Goal: Task Accomplishment & Management: Manage account settings

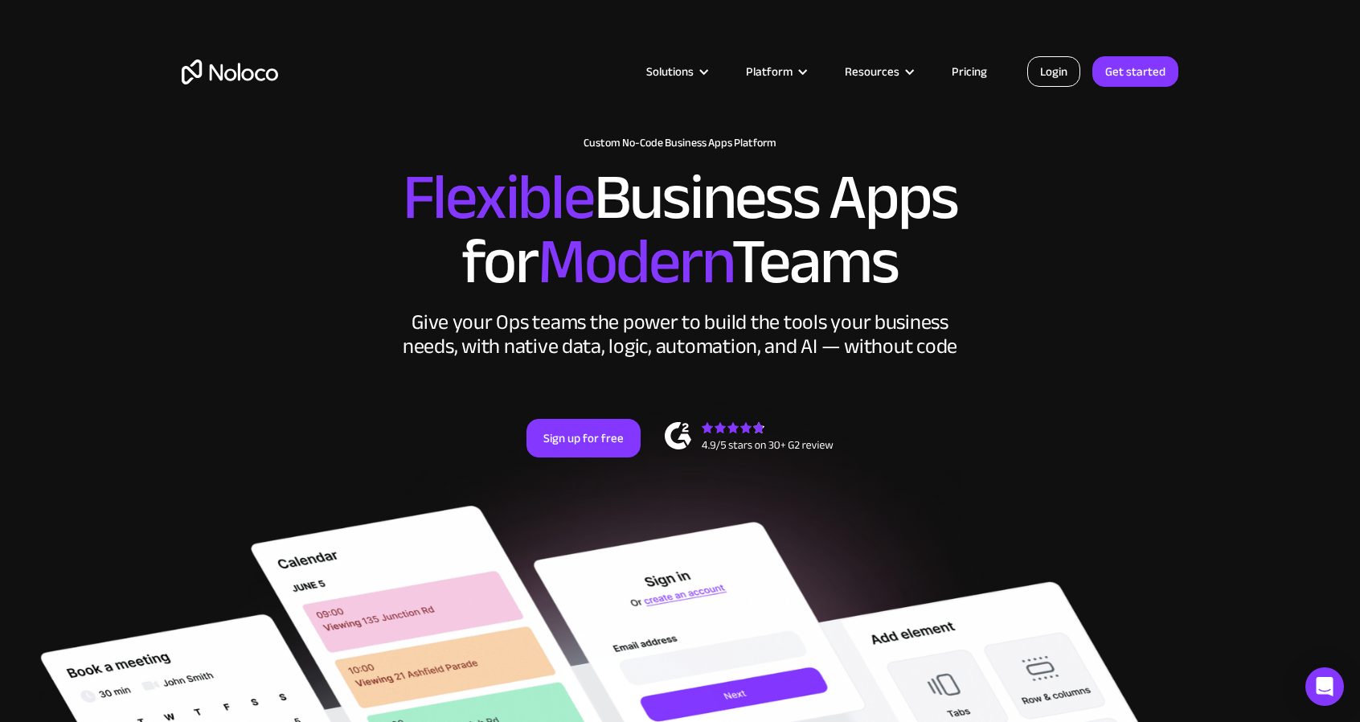
click at [1064, 69] on link "Login" at bounding box center [1053, 71] width 53 height 31
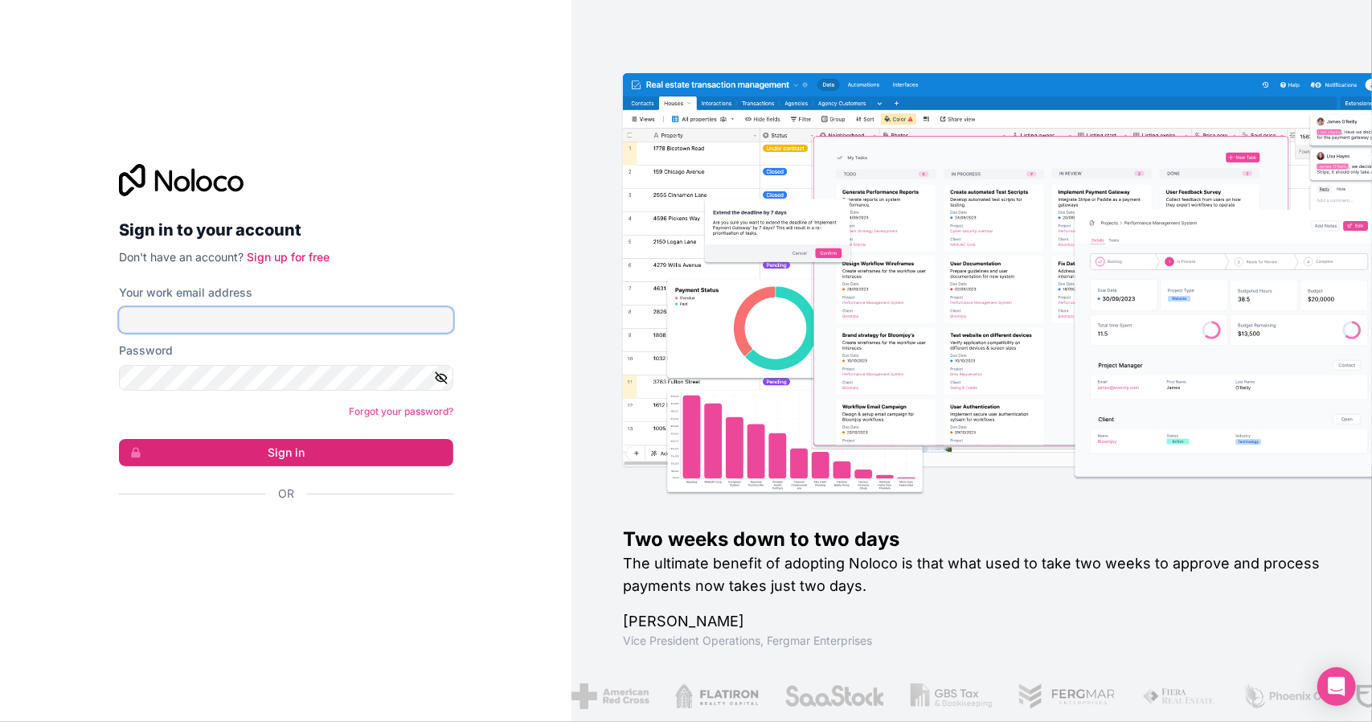
click at [290, 320] on input "Your work email address" at bounding box center [286, 320] width 334 height 26
type input "[PERSON_NAME][EMAIL_ADDRESS][DOMAIN_NAME]"
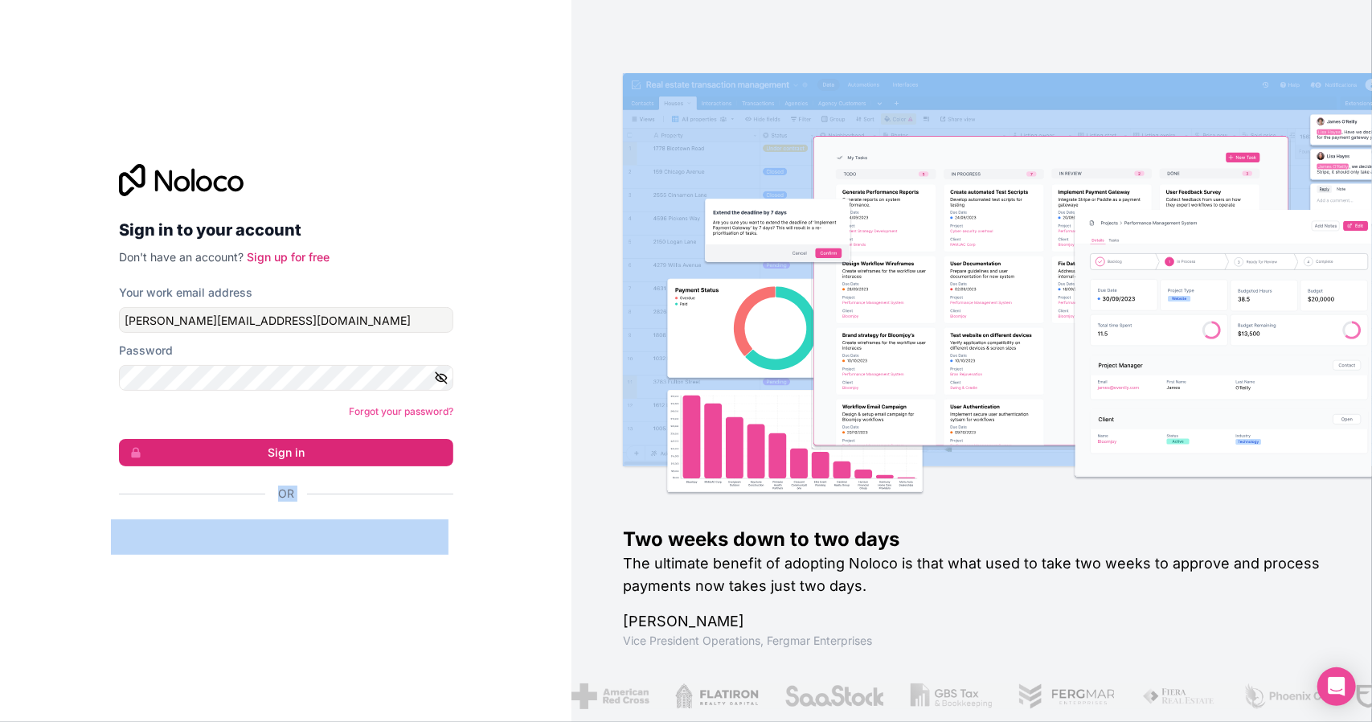
drag, startPoint x: 612, startPoint y: 493, endPoint x: 436, endPoint y: 424, distance: 190.1
click at [449, 424] on div "Sign in to your account Don't have an account? Sign up for free Your work email…" at bounding box center [686, 361] width 1372 height 722
click at [370, 448] on button "Sign in" at bounding box center [286, 452] width 334 height 27
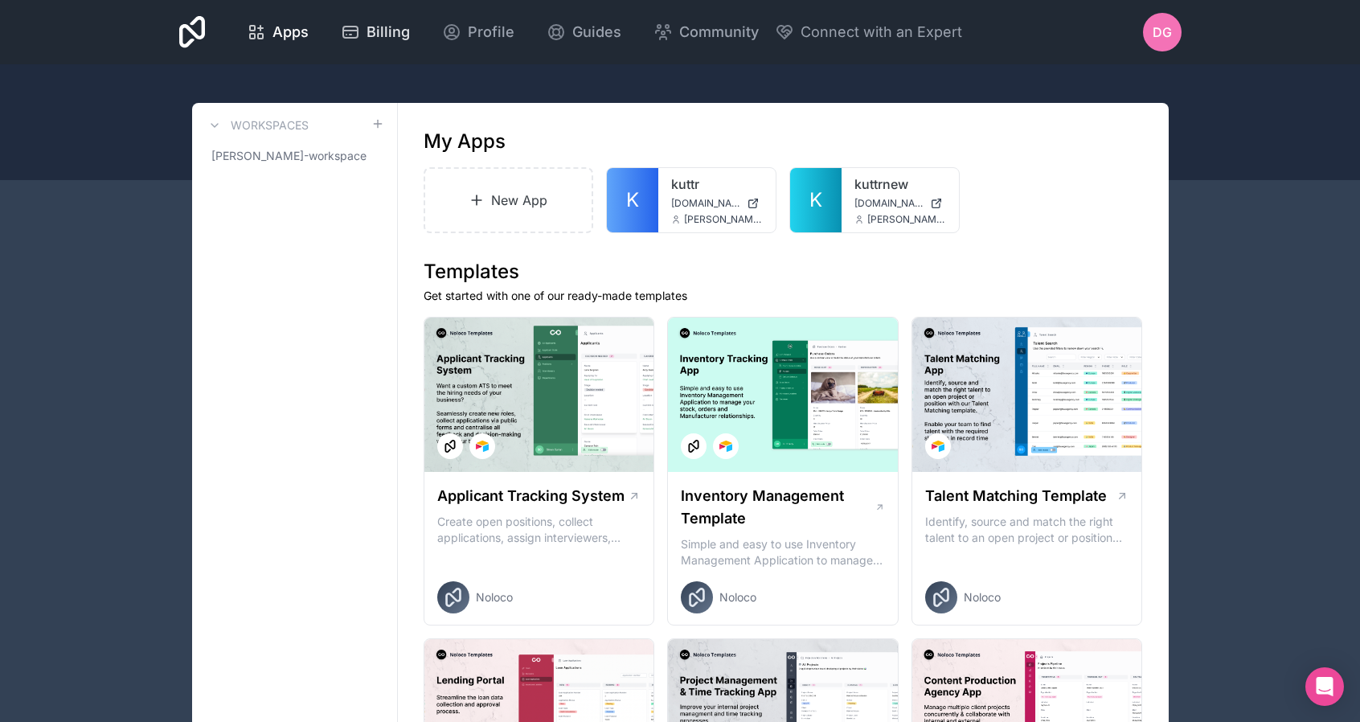
click at [379, 38] on span "Billing" at bounding box center [387, 32] width 43 height 23
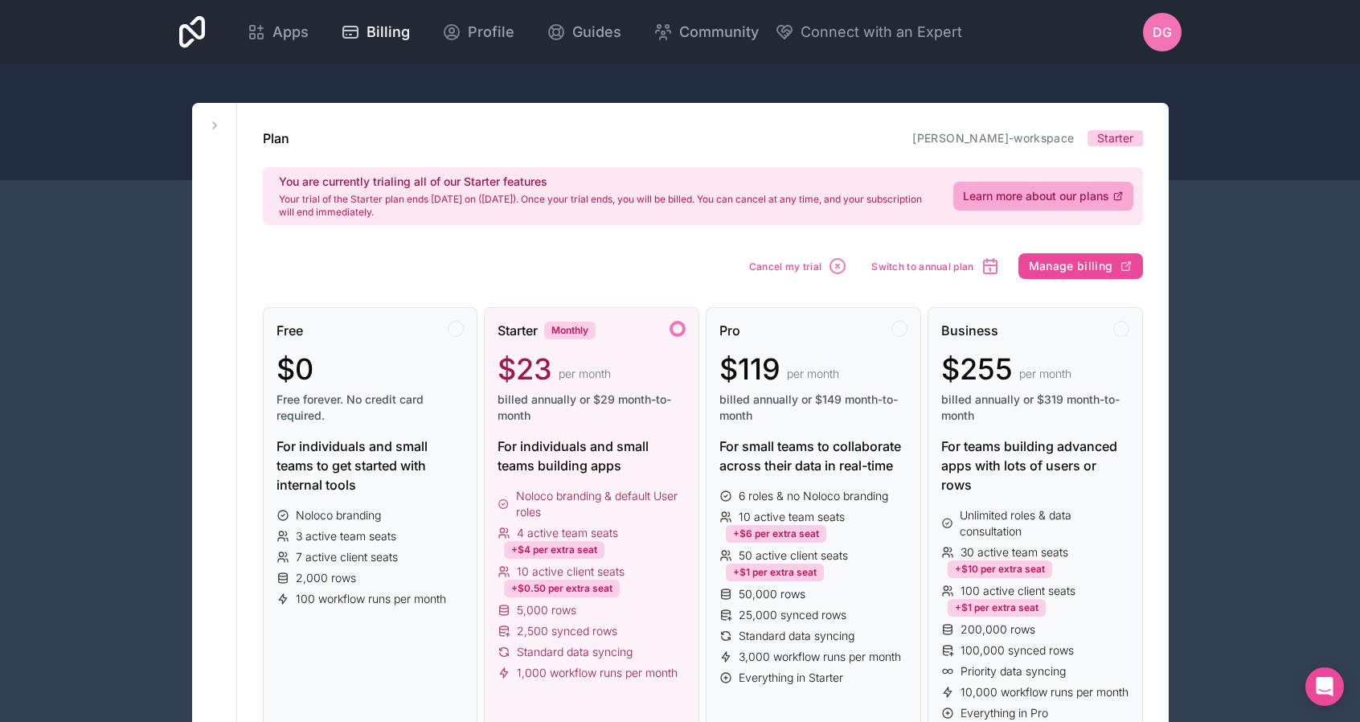
click at [1156, 44] on div "DG" at bounding box center [1162, 32] width 39 height 39
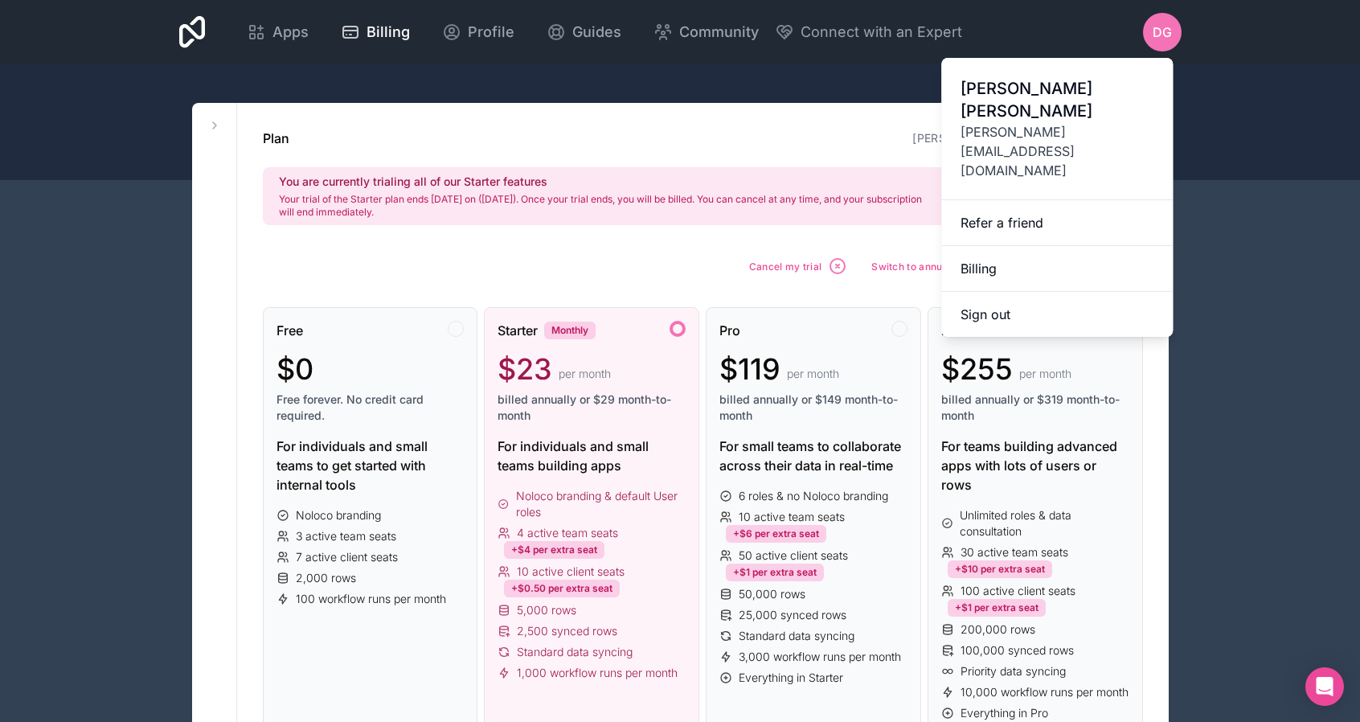
click at [779, 139] on div "Plan [PERSON_NAME]-workspace Starter" at bounding box center [703, 138] width 880 height 19
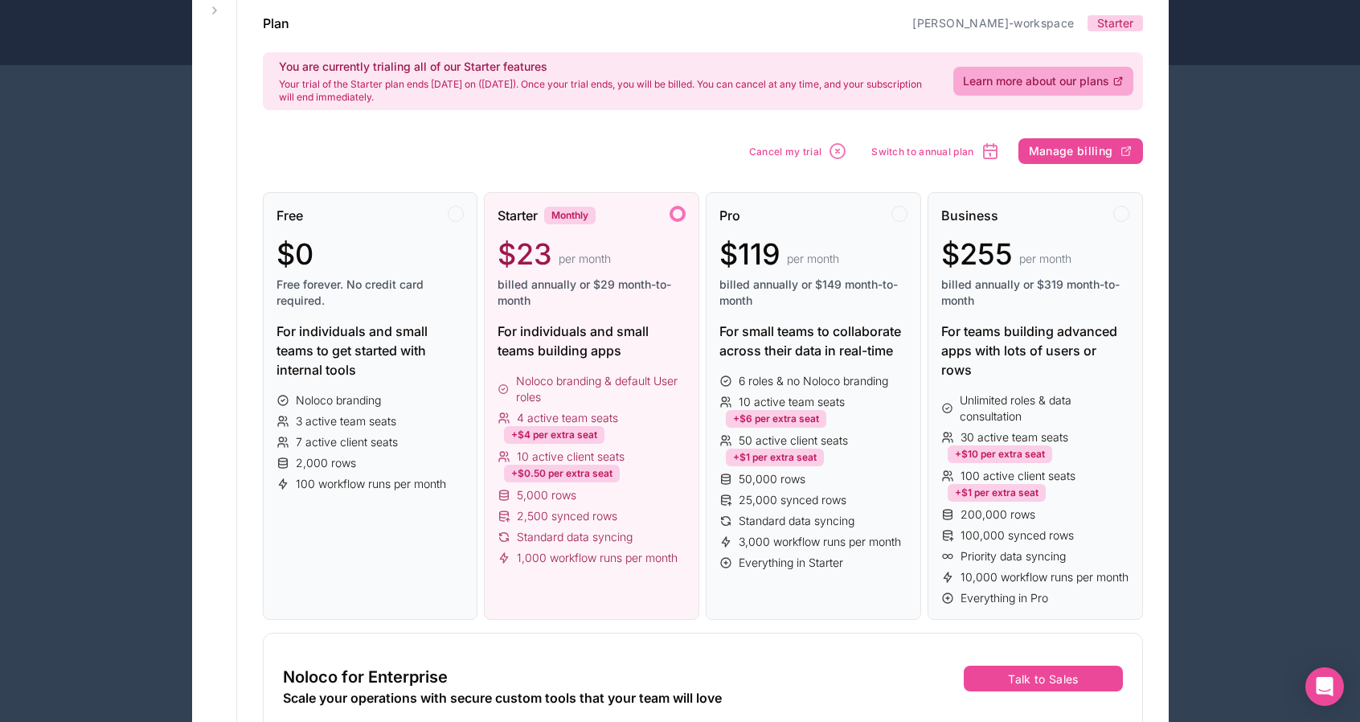
scroll to position [122, 0]
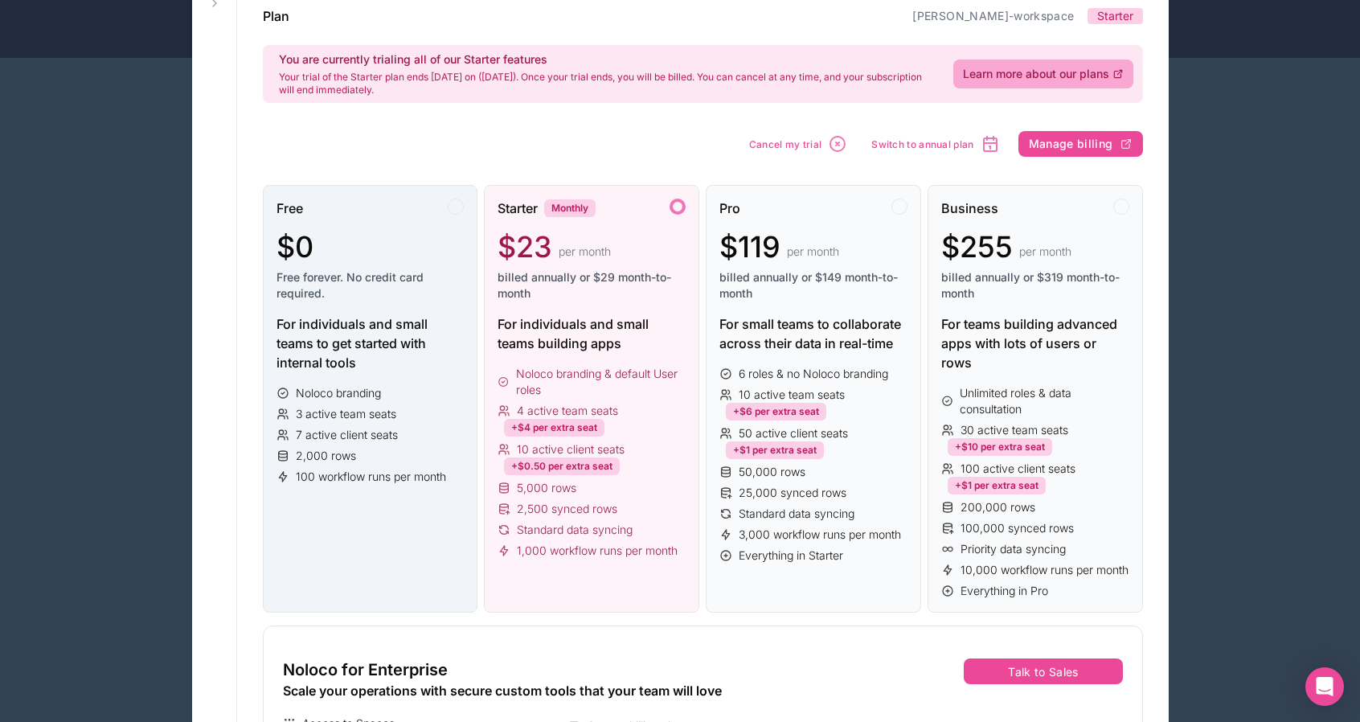
click at [407, 383] on div "Free $0 Free forever. No credit card required. For individuals and small teams …" at bounding box center [370, 399] width 215 height 428
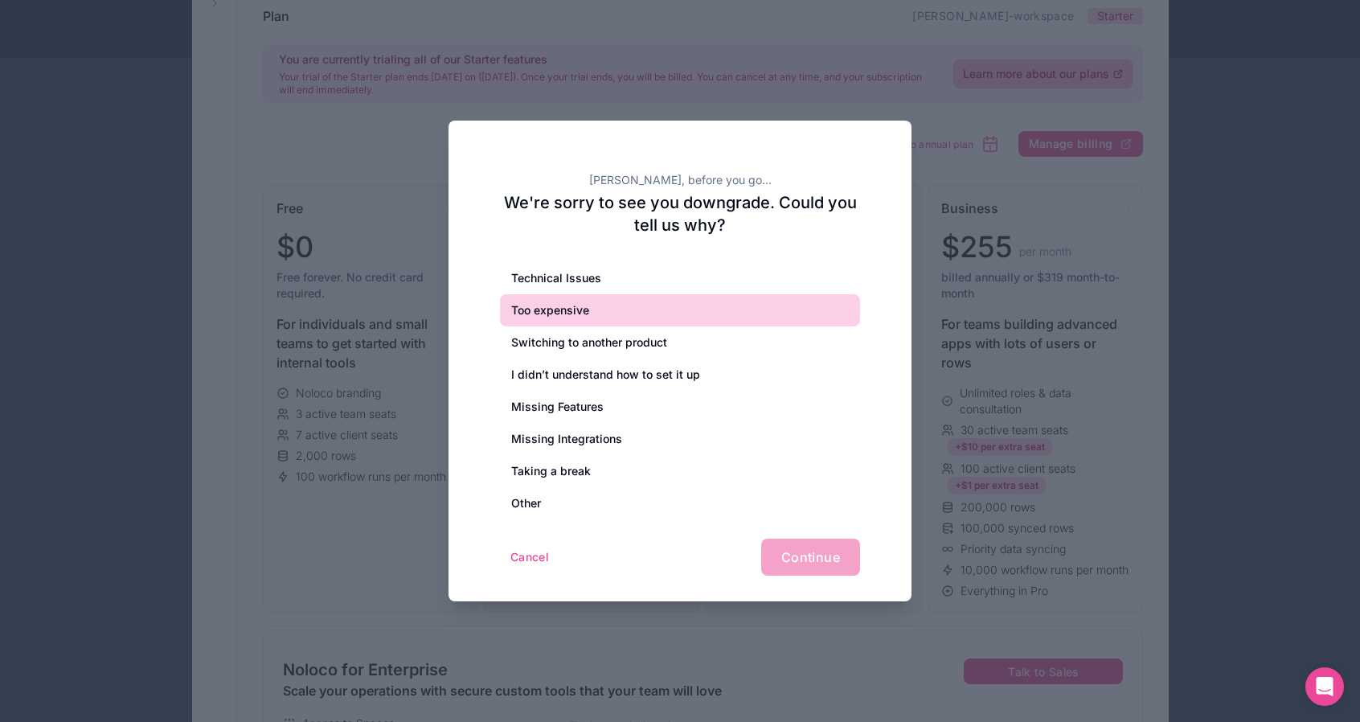
click at [555, 303] on div "Too expensive" at bounding box center [680, 310] width 360 height 32
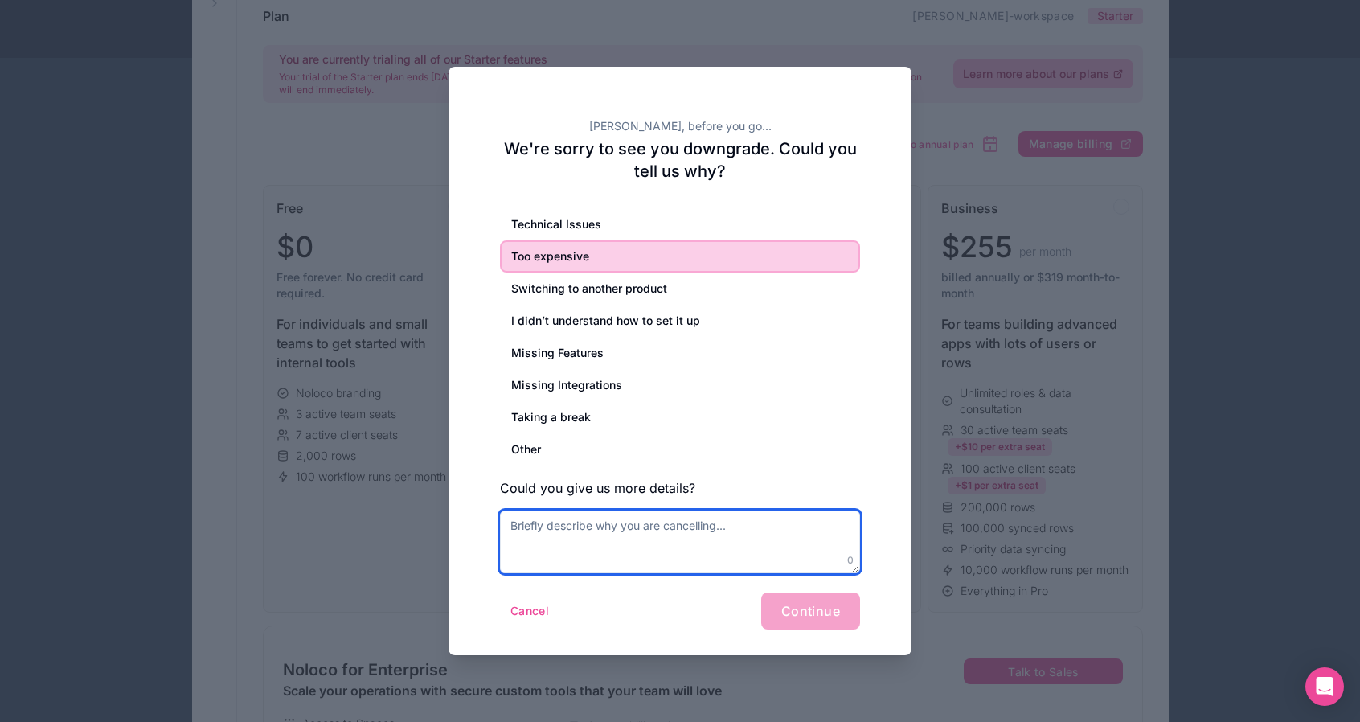
click at [614, 541] on textarea at bounding box center [680, 541] width 360 height 63
type textarea "Too expensive. This was just a test."
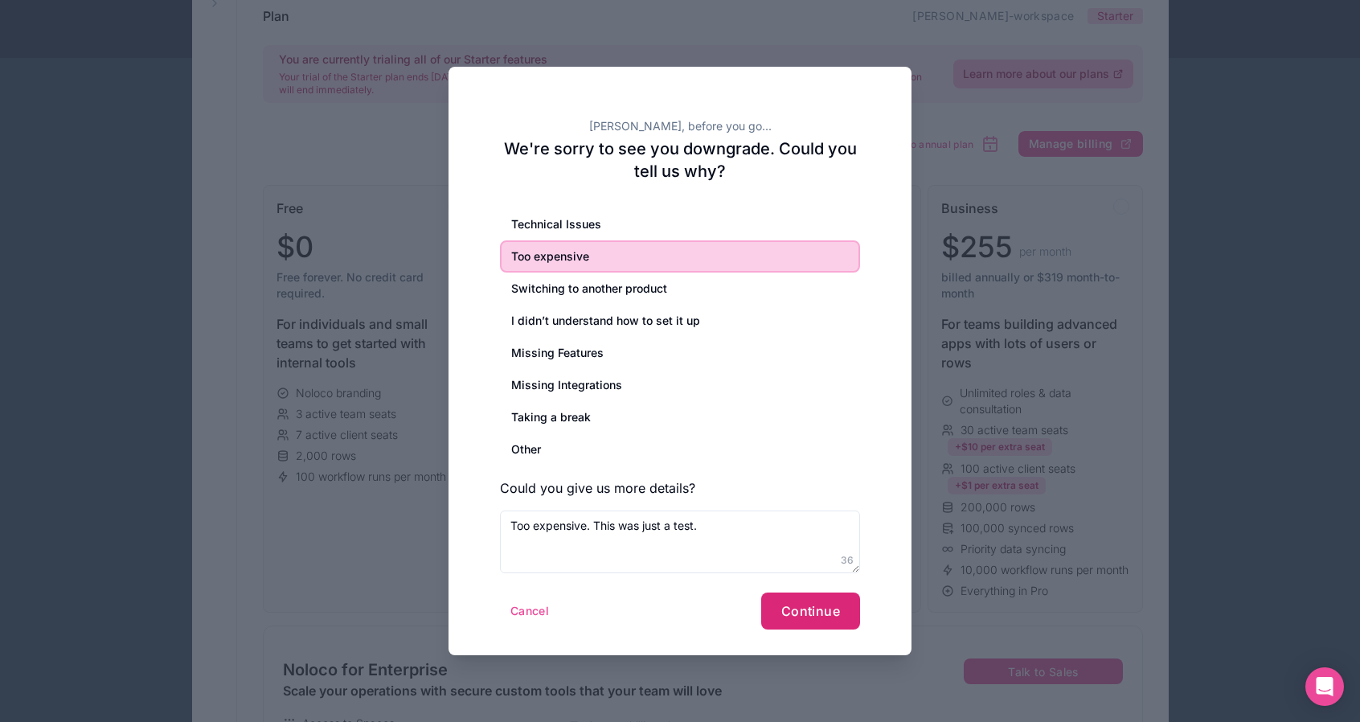
drag, startPoint x: 780, startPoint y: 611, endPoint x: 788, endPoint y: 613, distance: 8.4
click at [788, 613] on span "Continue" at bounding box center [810, 611] width 59 height 16
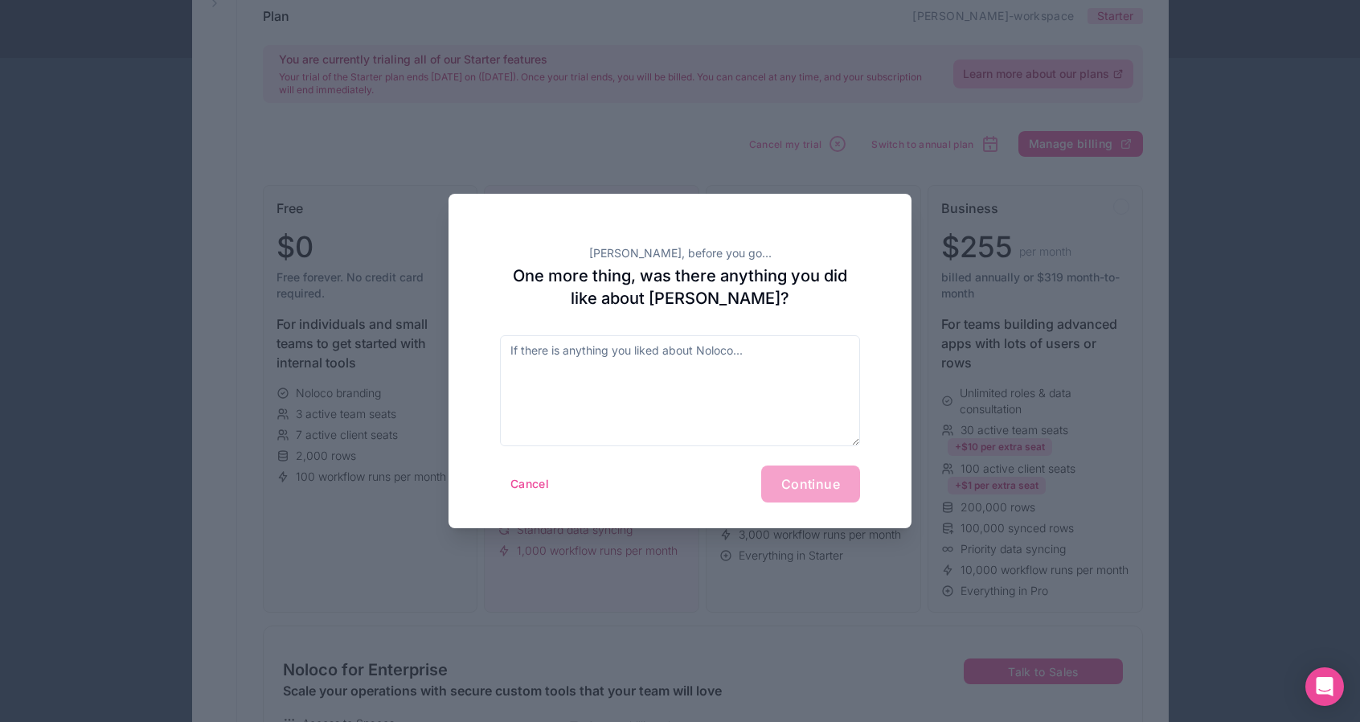
click at [788, 613] on div at bounding box center [680, 361] width 1360 height 722
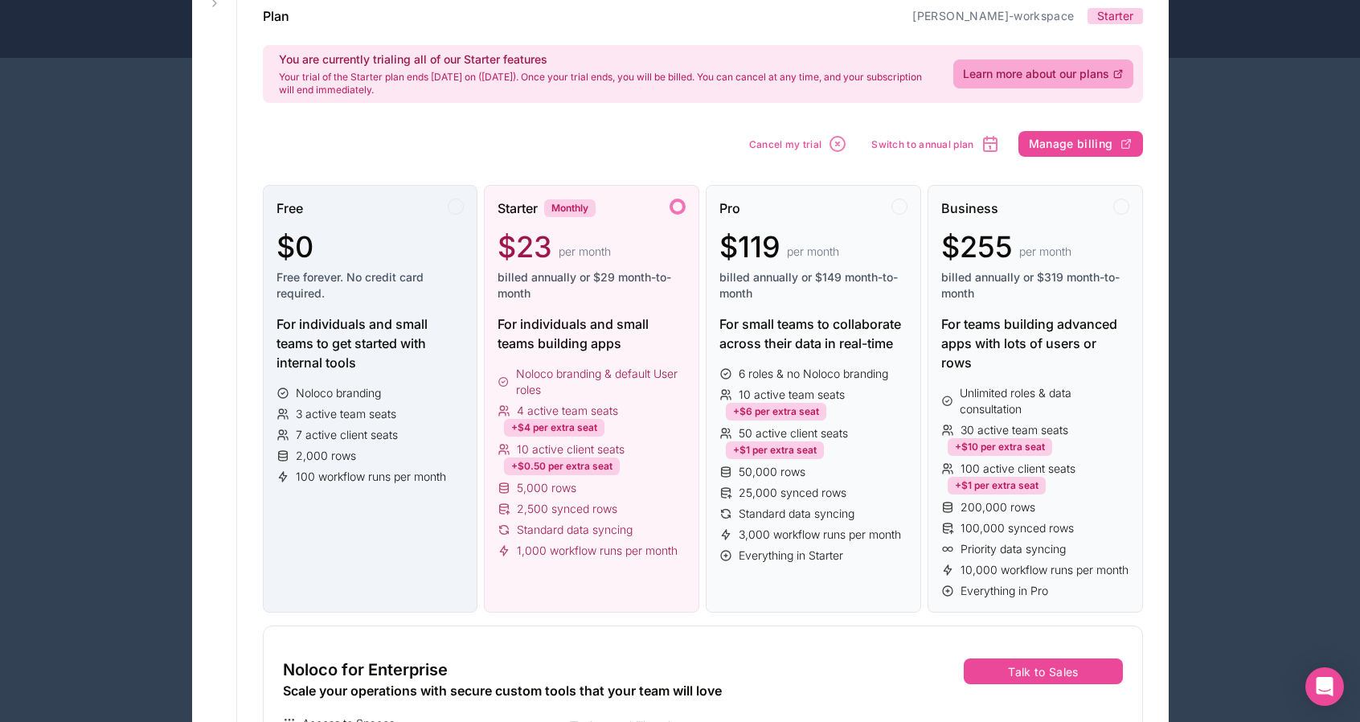
scroll to position [113, 0]
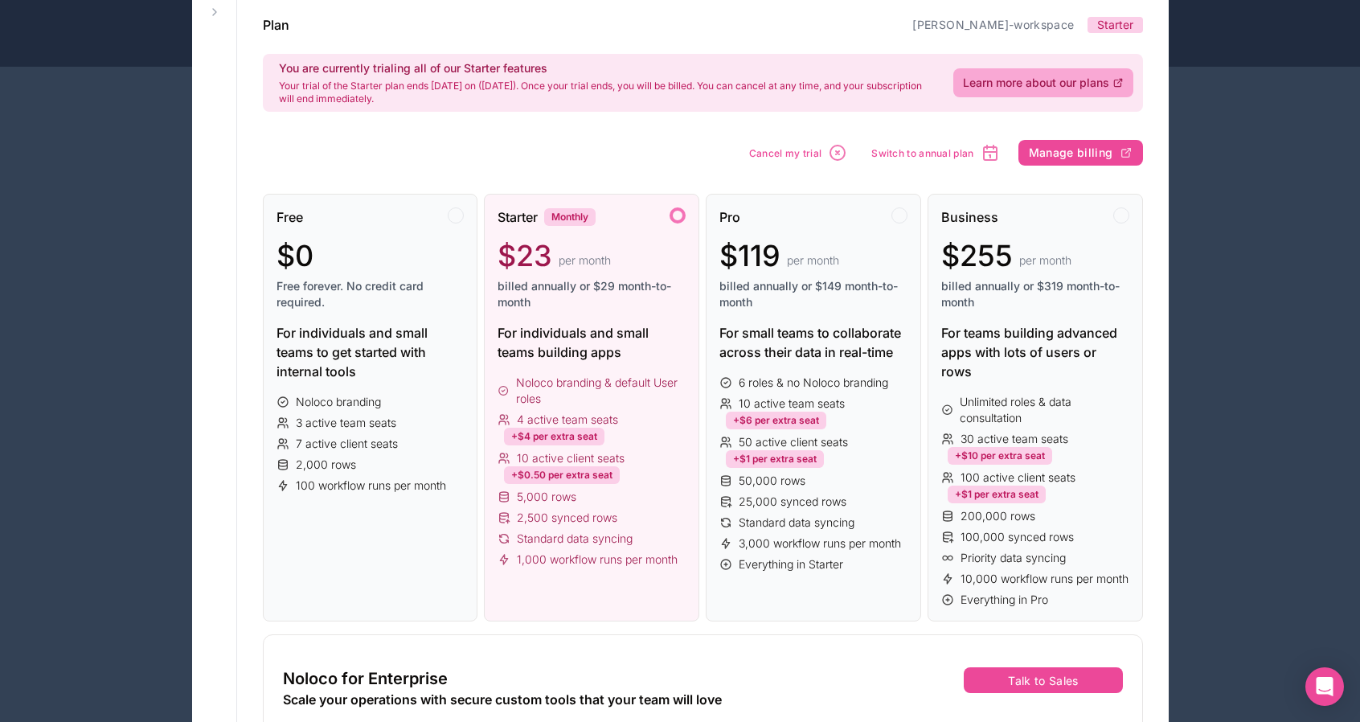
click at [775, 149] on span "Cancel my trial" at bounding box center [785, 153] width 73 height 12
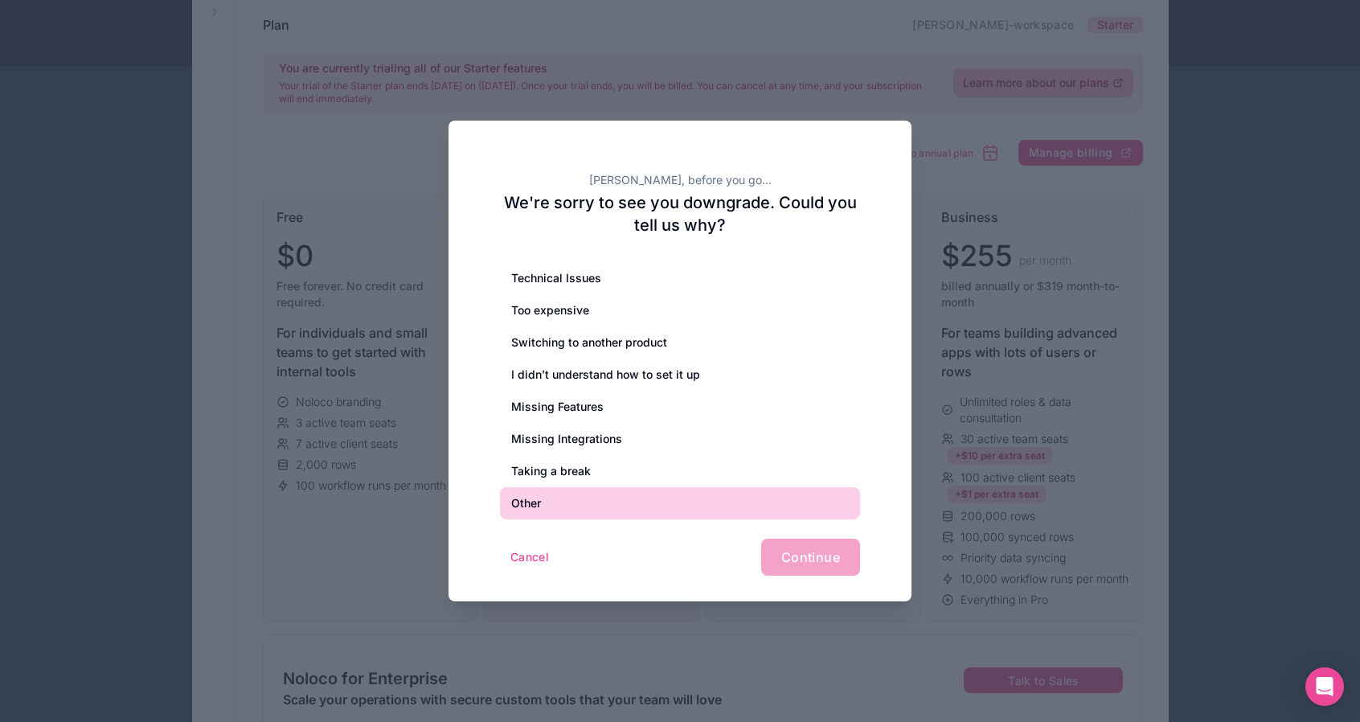
click at [553, 511] on div "Other" at bounding box center [680, 503] width 360 height 32
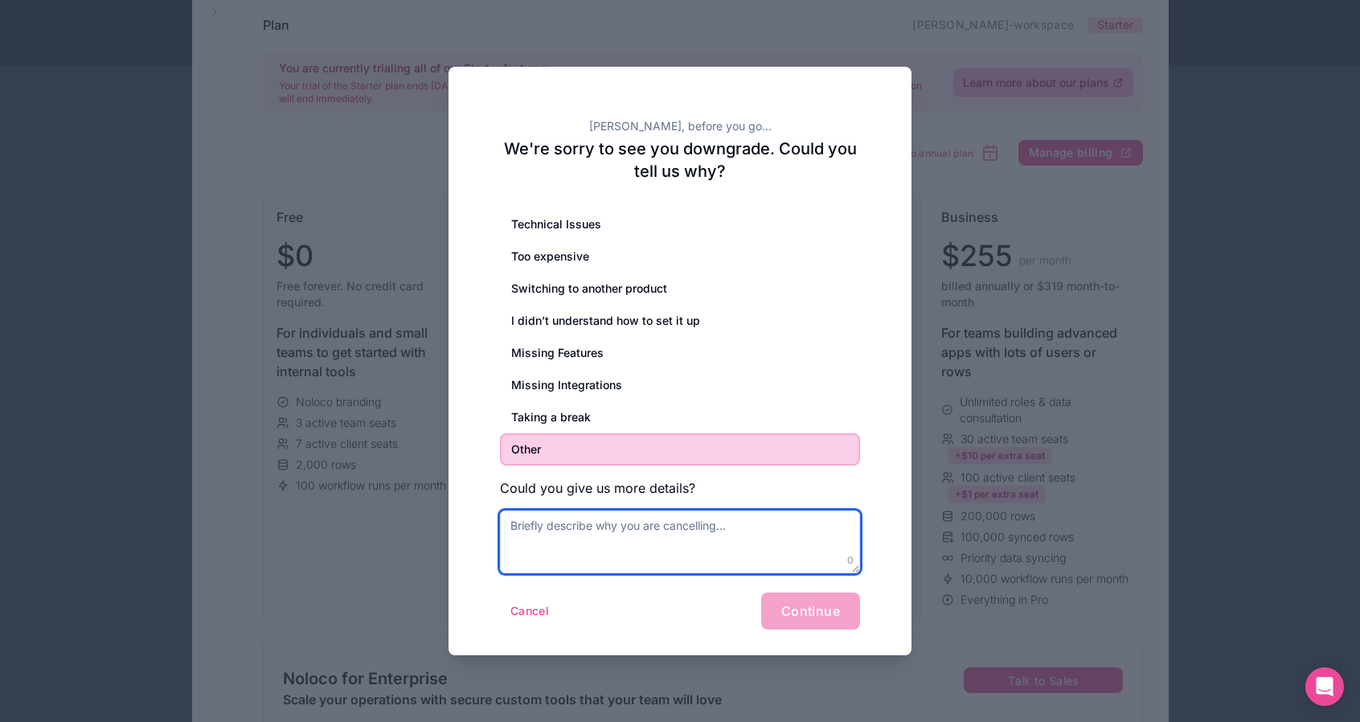
click at [641, 550] on textarea at bounding box center [680, 541] width 360 height 63
type textarea "k"
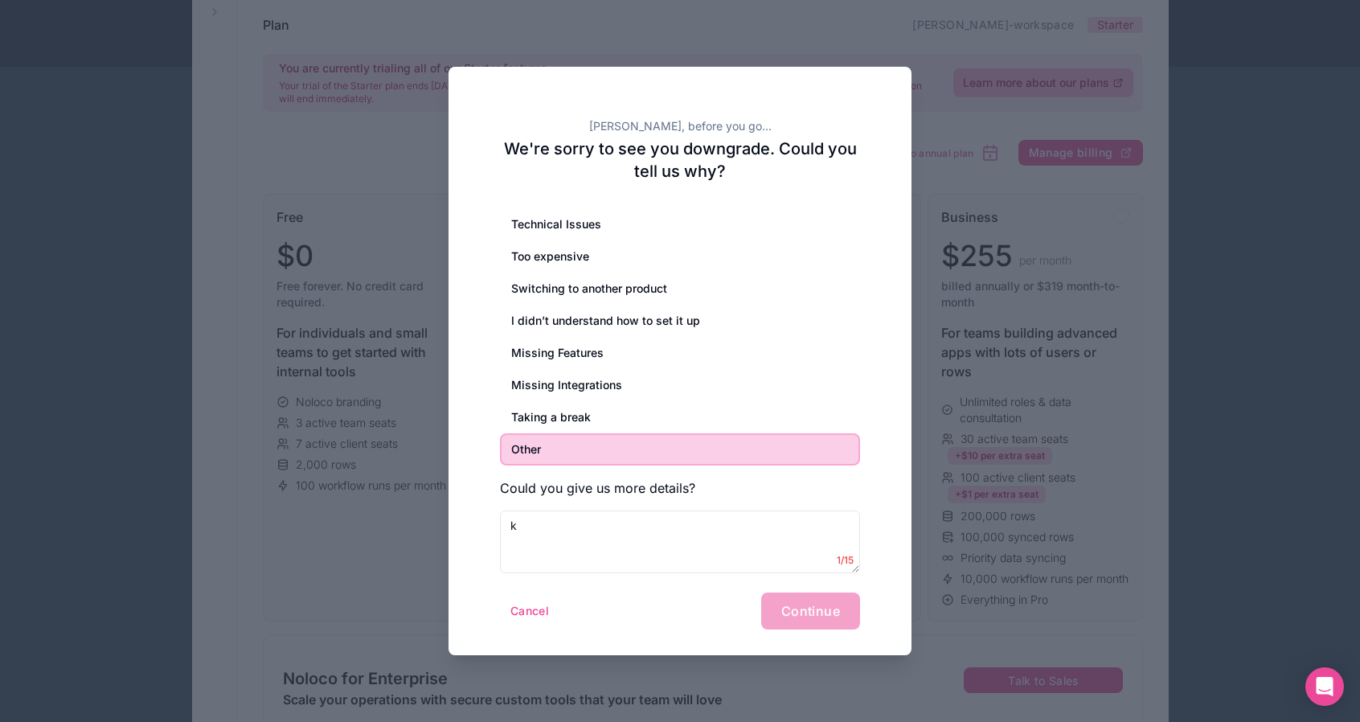
click at [800, 624] on div "Cancel Continue" at bounding box center [680, 610] width 360 height 37
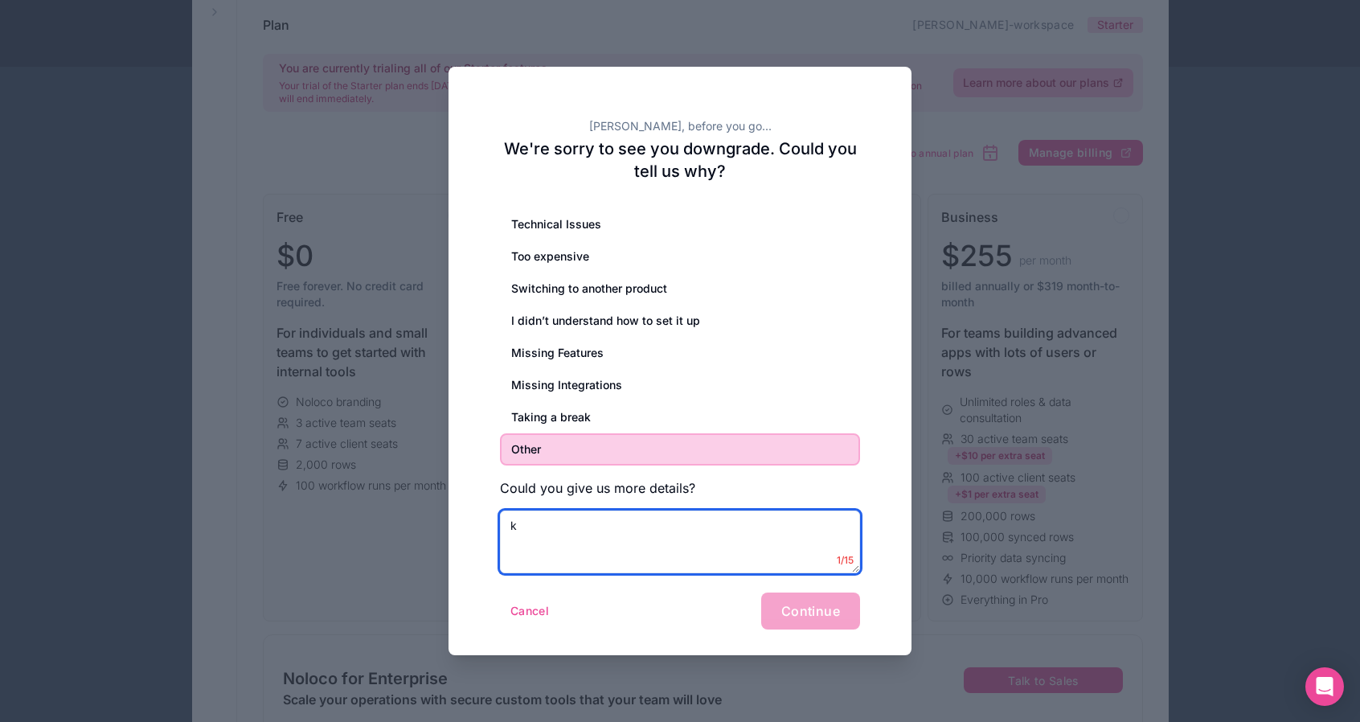
click at [616, 533] on textarea "k" at bounding box center [680, 541] width 360 height 63
type textarea "e"
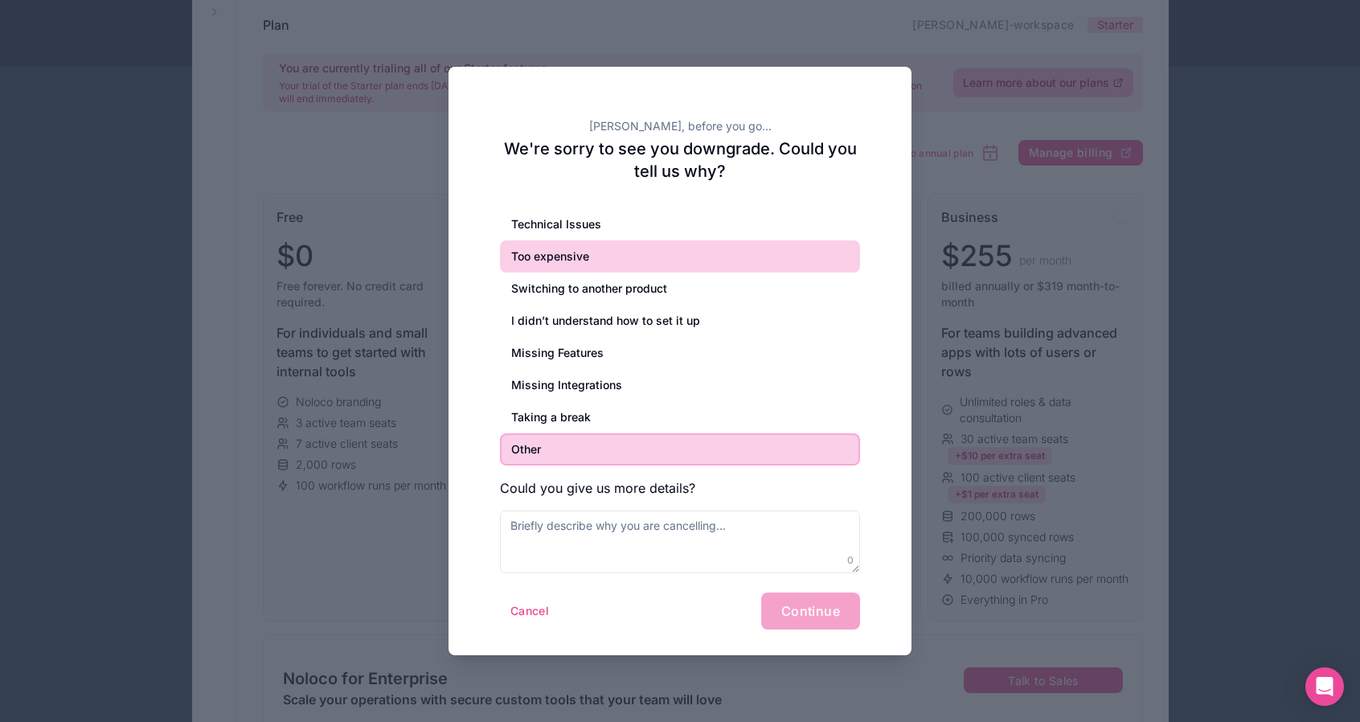
click at [558, 257] on div "Too expensive" at bounding box center [680, 256] width 360 height 32
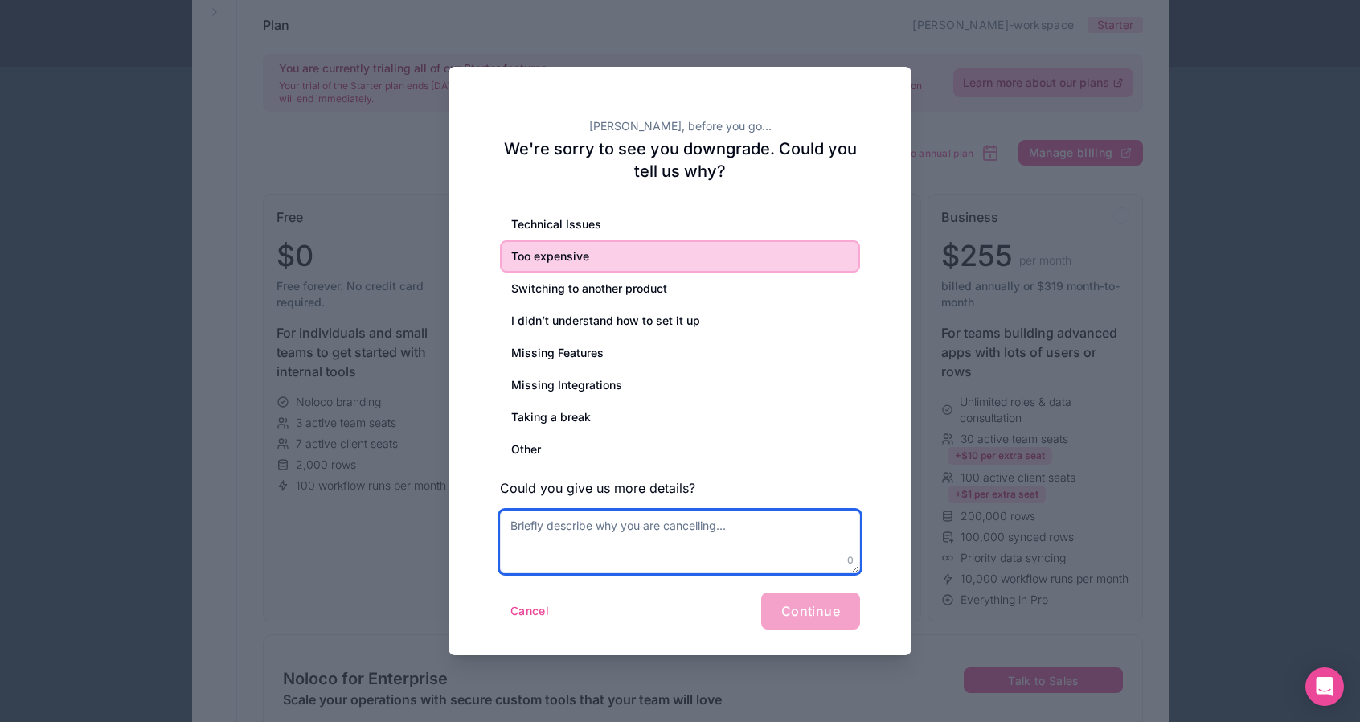
click at [546, 532] on textarea at bounding box center [680, 541] width 360 height 63
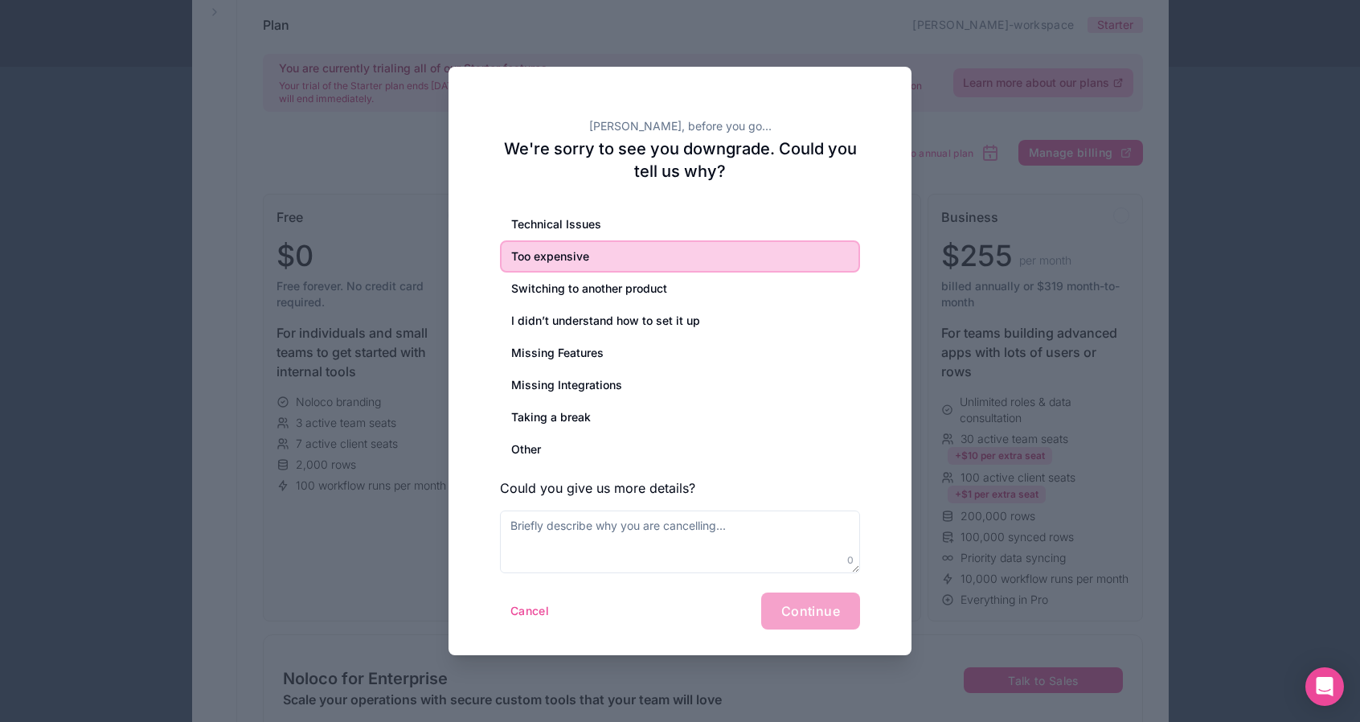
click at [813, 616] on div "Cancel Continue" at bounding box center [680, 610] width 360 height 37
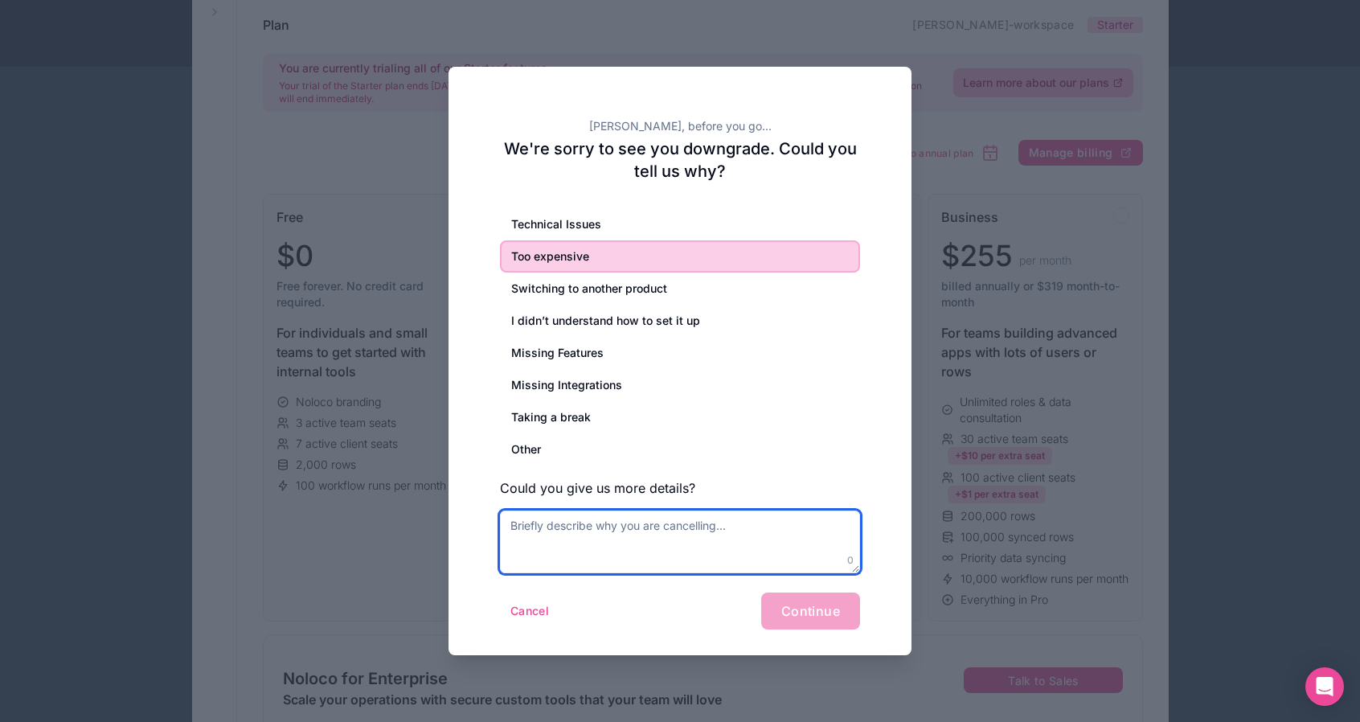
click at [564, 538] on textarea at bounding box center [680, 541] width 360 height 63
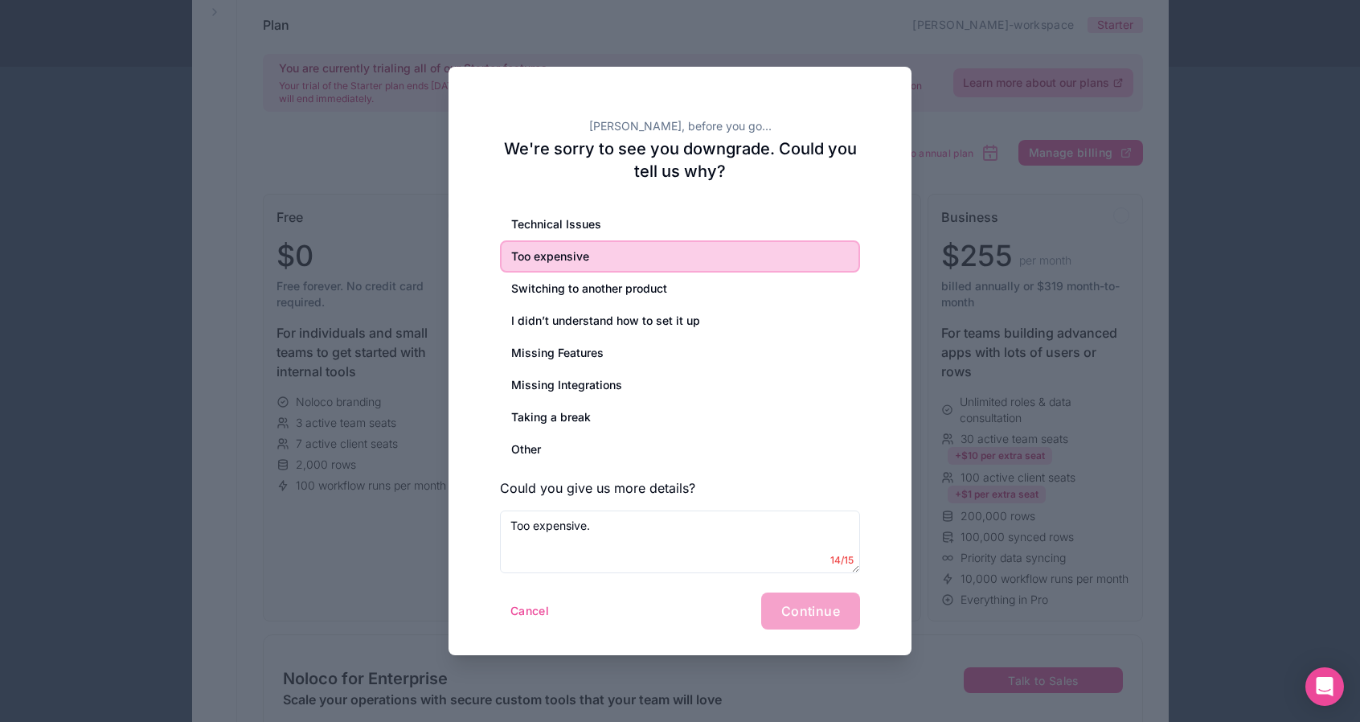
click at [803, 615] on div "Cancel Continue" at bounding box center [680, 610] width 360 height 37
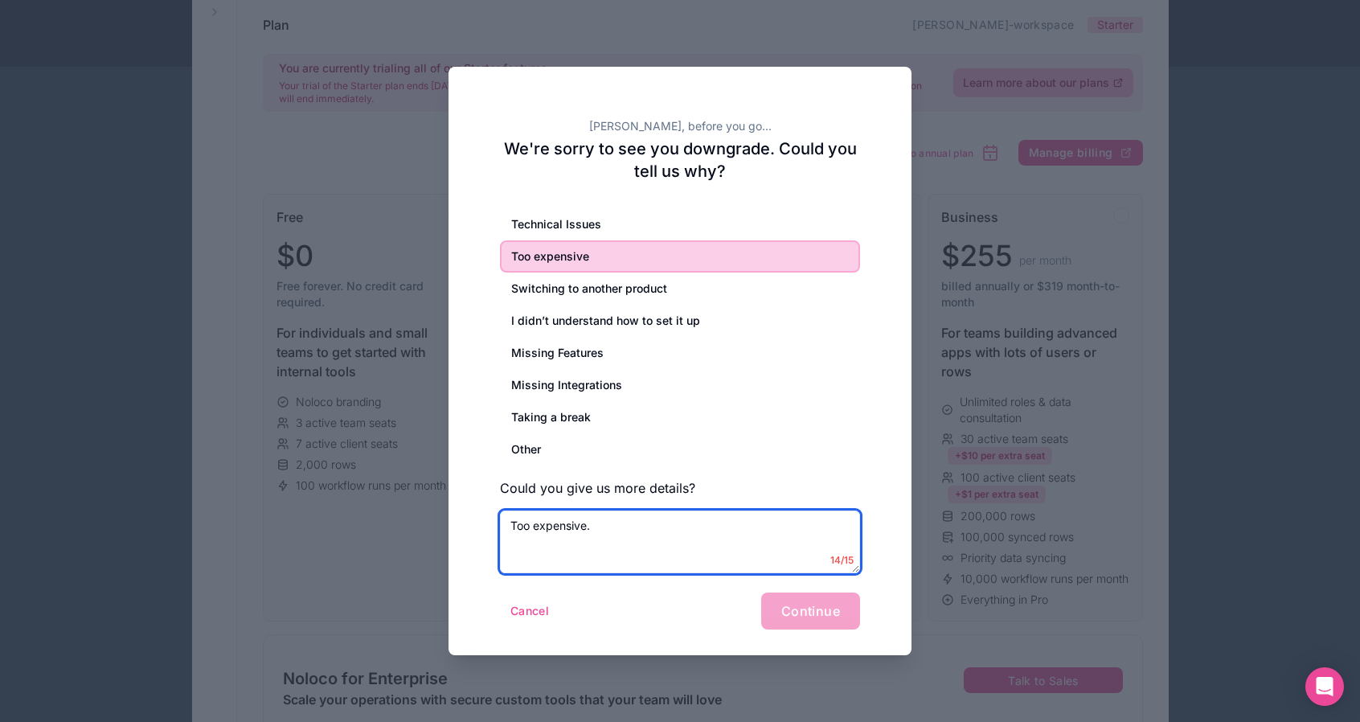
click at [650, 534] on textarea "Too expensive." at bounding box center [680, 541] width 360 height 63
type textarea "Too expensive.."
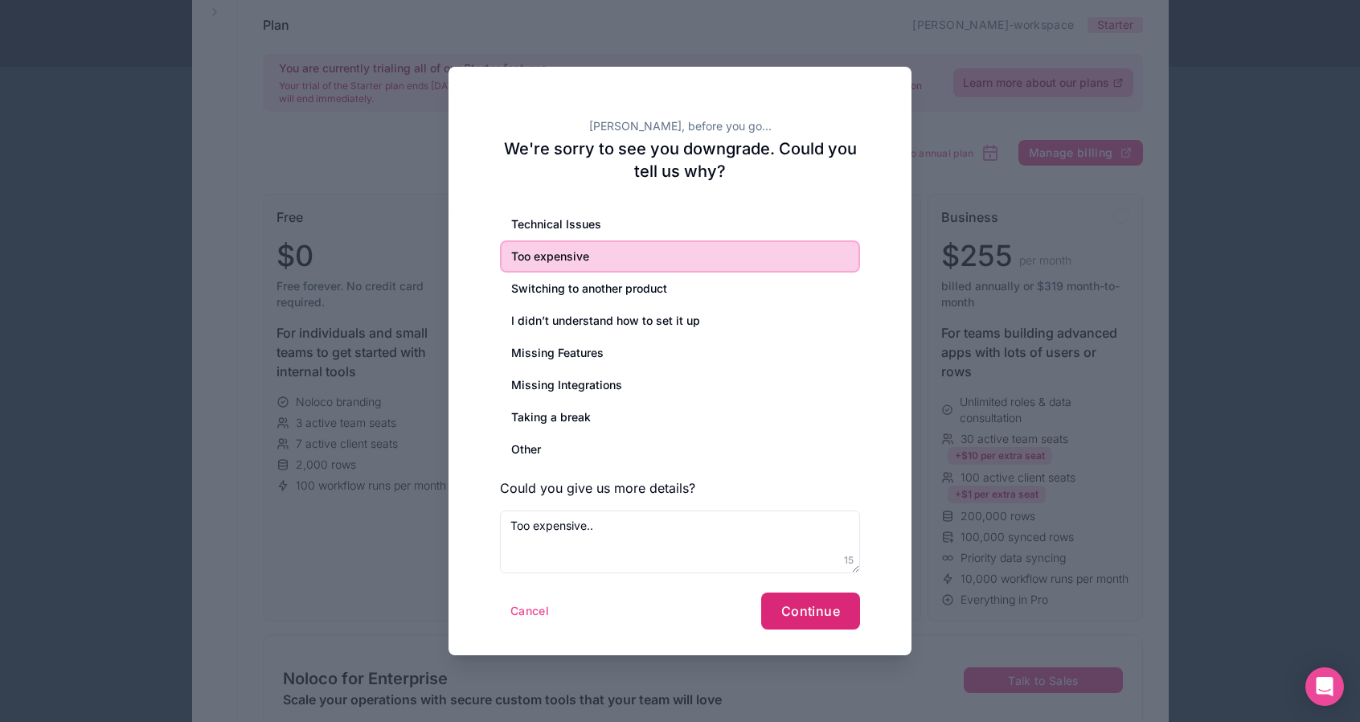
click at [825, 615] on span "Continue" at bounding box center [810, 611] width 59 height 16
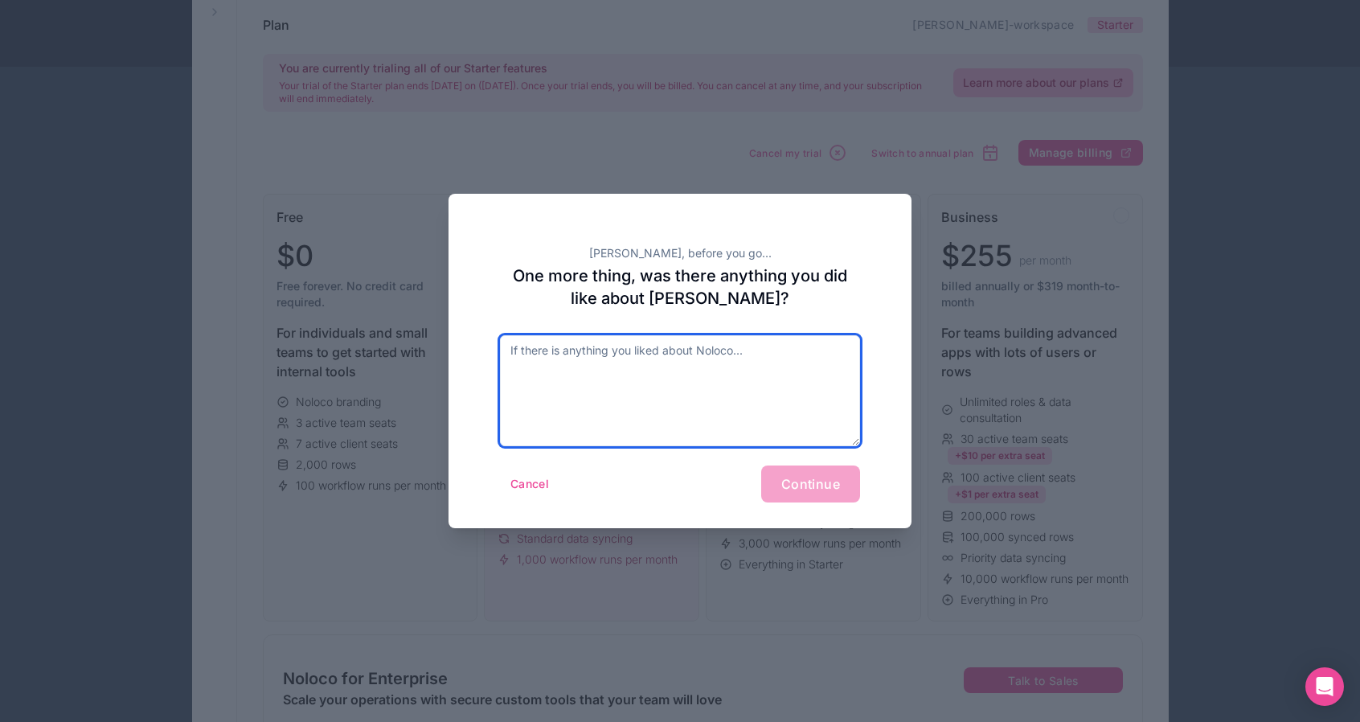
click at [665, 377] on textarea at bounding box center [680, 390] width 360 height 111
type textarea "Easy to set up and use"
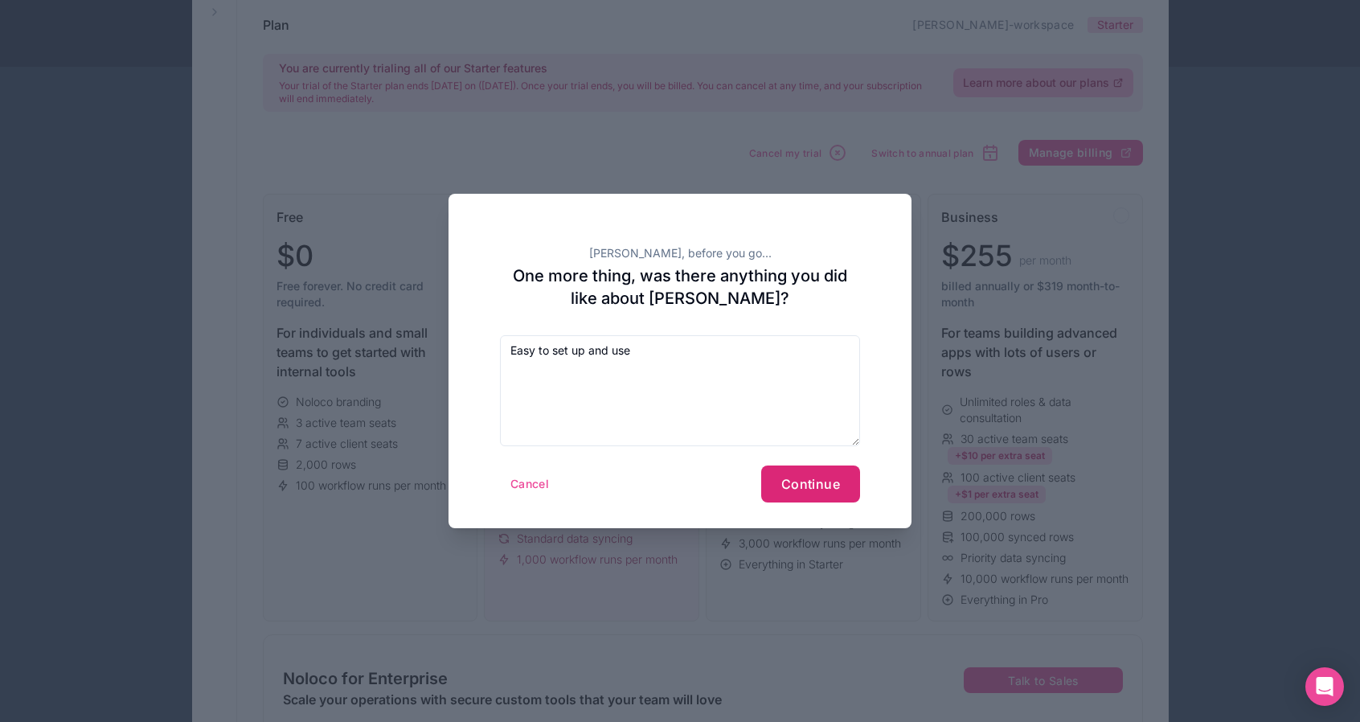
click at [796, 476] on span "Continue" at bounding box center [810, 484] width 59 height 16
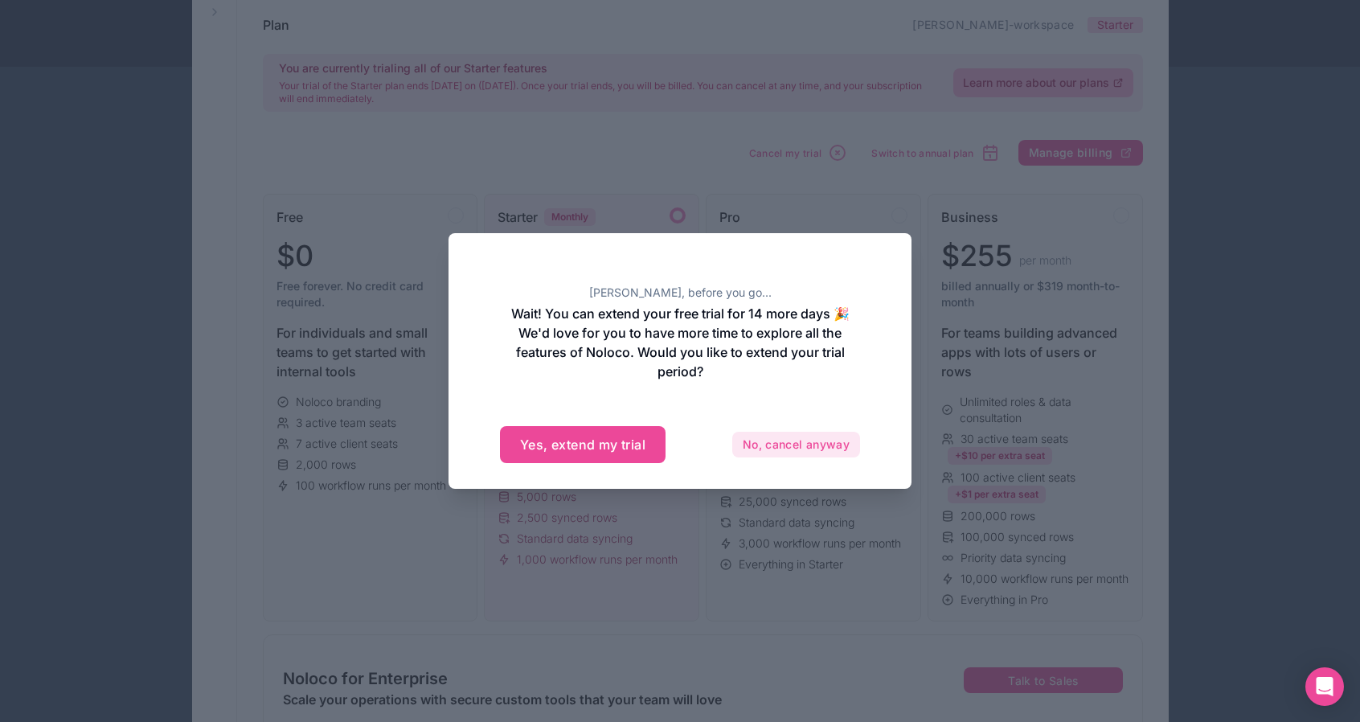
click at [751, 436] on button "No, cancel anyway" at bounding box center [796, 445] width 128 height 26
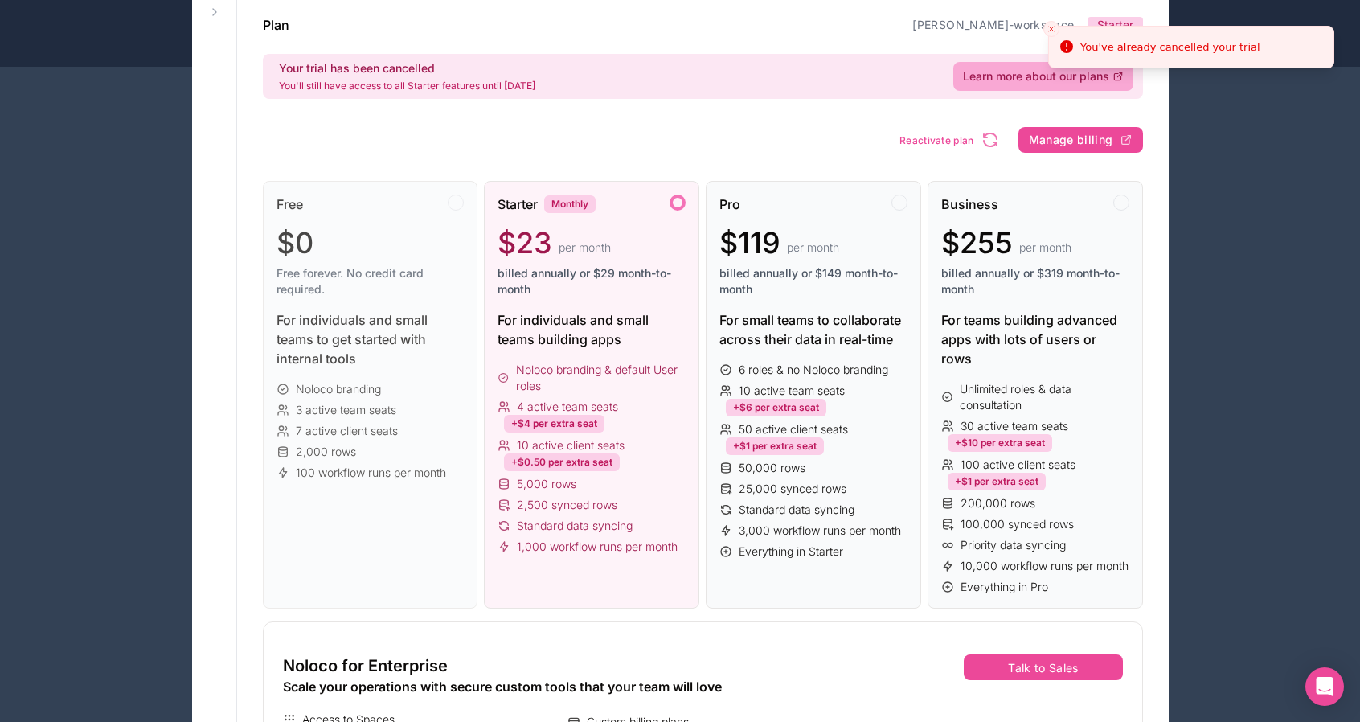
click at [1050, 29] on line "Close toast" at bounding box center [1051, 29] width 5 height 5
